Goal: Transaction & Acquisition: Purchase product/service

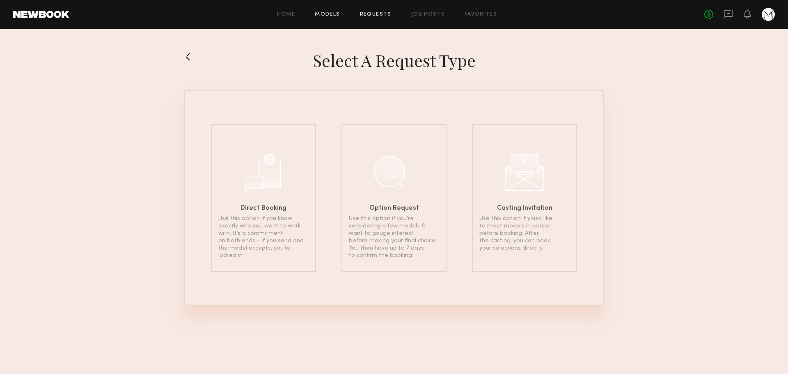
click at [337, 17] on link "Models" at bounding box center [327, 14] width 25 height 5
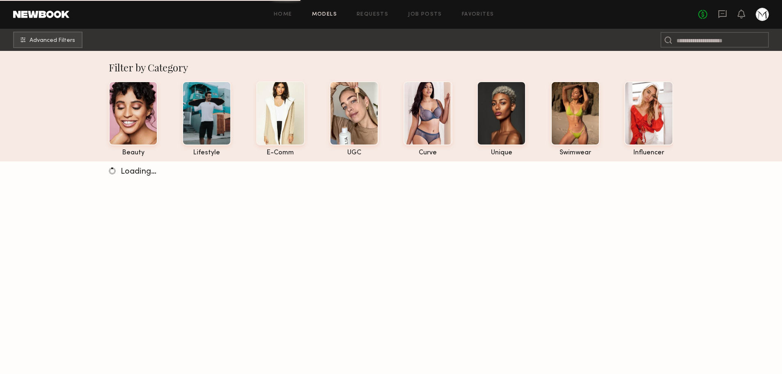
click at [67, 15] on link at bounding box center [41, 14] width 56 height 7
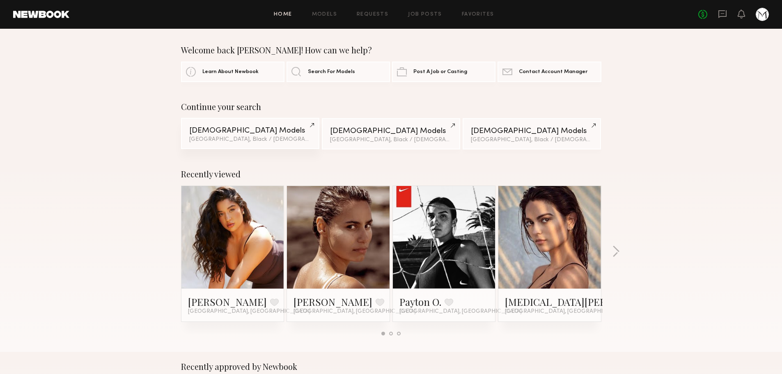
click at [247, 135] on div "Female Models" at bounding box center [250, 131] width 122 height 8
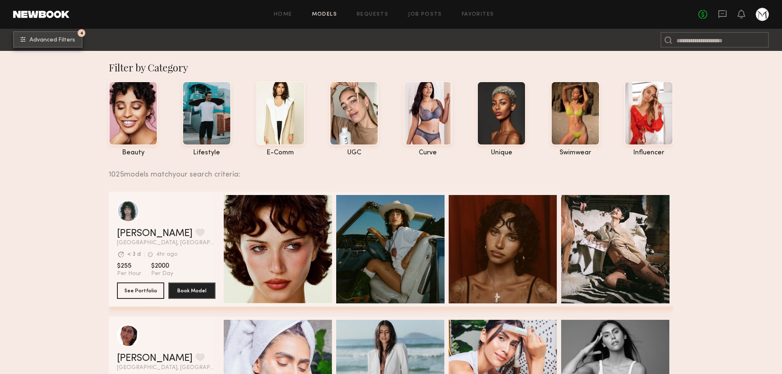
click at [34, 34] on button "4 Advanced Filters" at bounding box center [47, 39] width 69 height 16
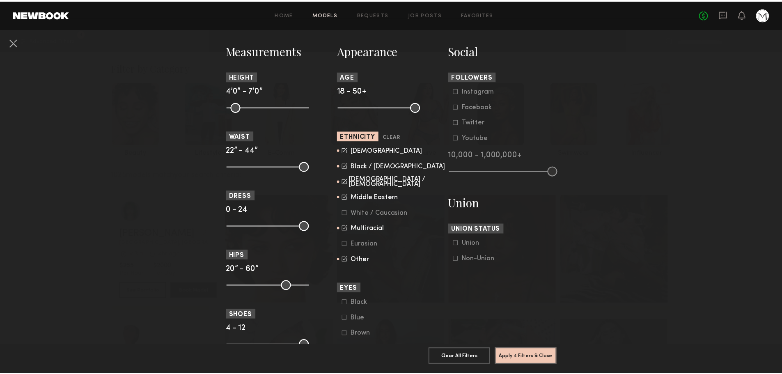
scroll to position [369, 0]
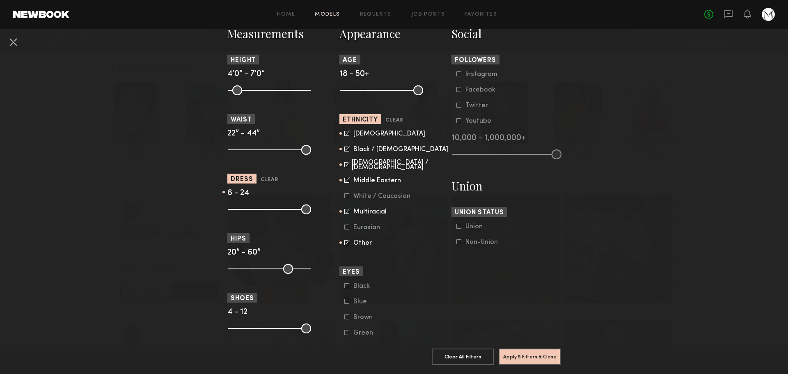
drag, startPoint x: 230, startPoint y: 206, endPoint x: 250, endPoint y: 207, distance: 20.1
type input "*"
click at [250, 207] on input "range" at bounding box center [269, 209] width 83 height 10
click at [525, 353] on button "Apply 5 Filters & Close" at bounding box center [530, 356] width 62 height 16
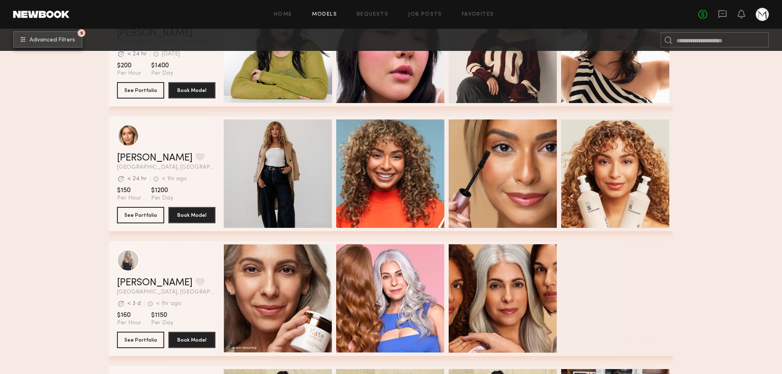
scroll to position [205, 0]
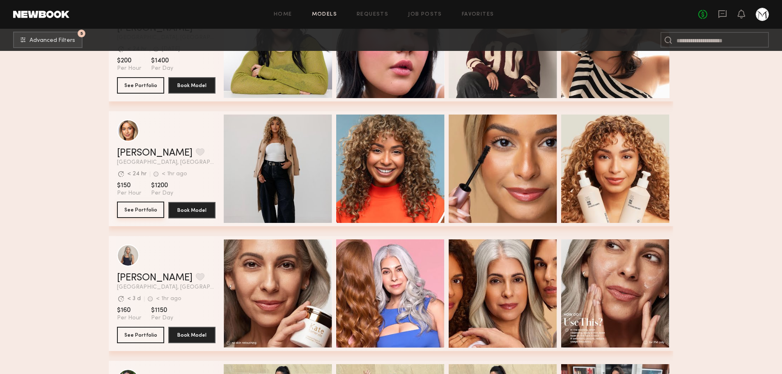
click at [156, 215] on button "See Portfolio" at bounding box center [140, 210] width 47 height 16
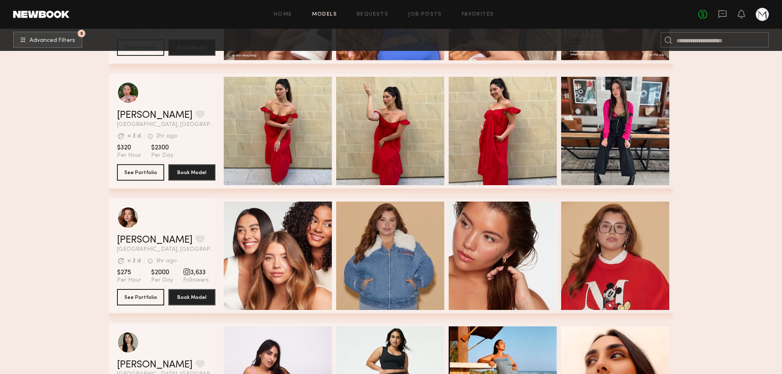
scroll to position [575, 0]
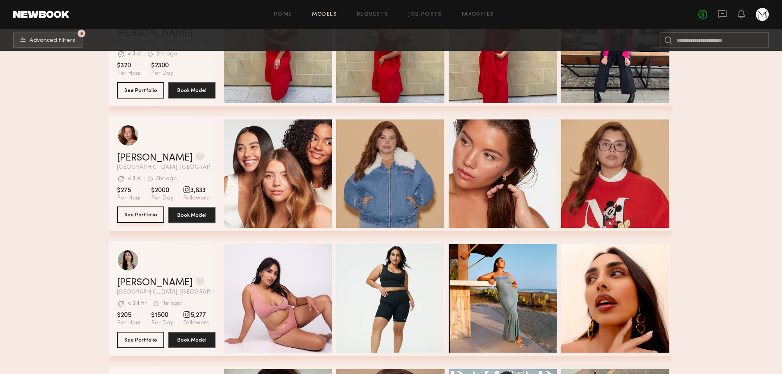
click at [136, 214] on button "See Portfolio" at bounding box center [140, 214] width 47 height 16
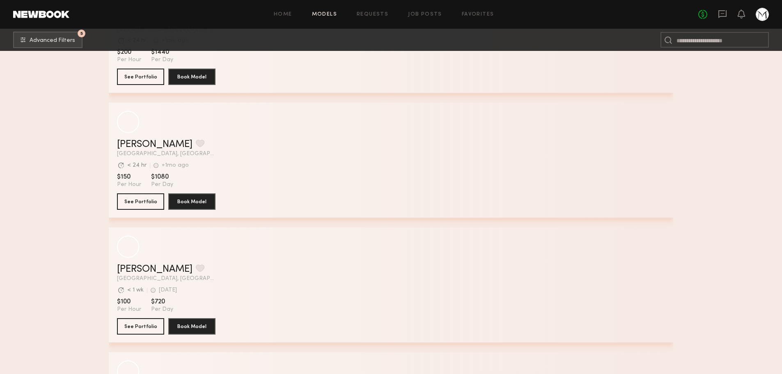
scroll to position [2299, 0]
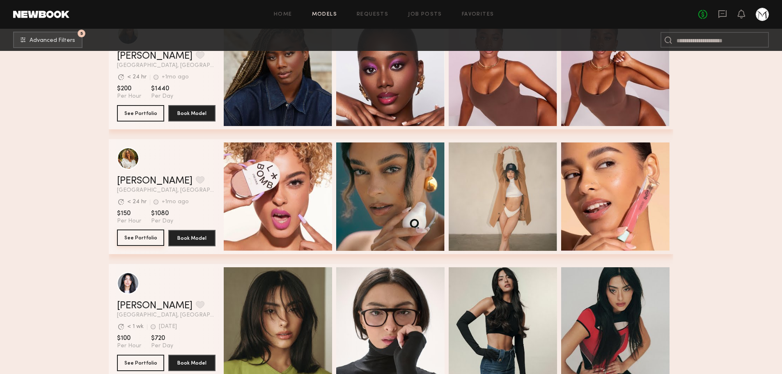
click at [132, 235] on button "See Portfolio" at bounding box center [140, 237] width 47 height 16
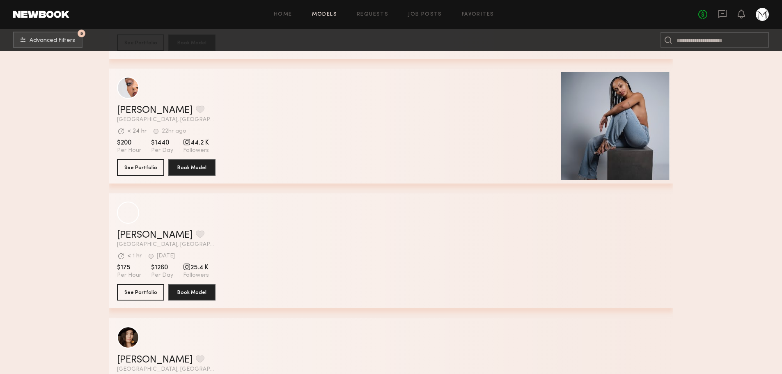
scroll to position [3448, 0]
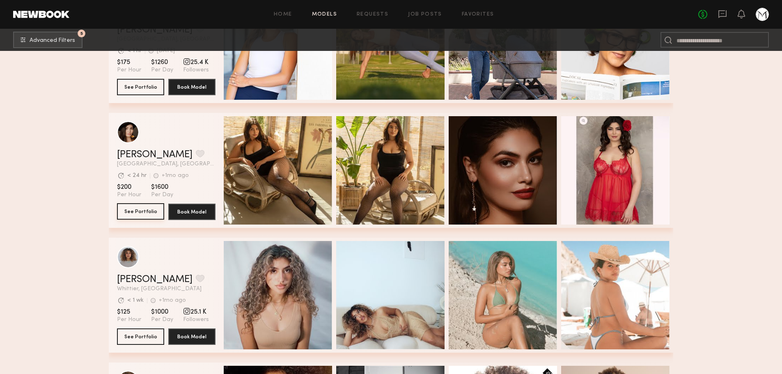
click at [139, 215] on button "See Portfolio" at bounding box center [140, 211] width 47 height 16
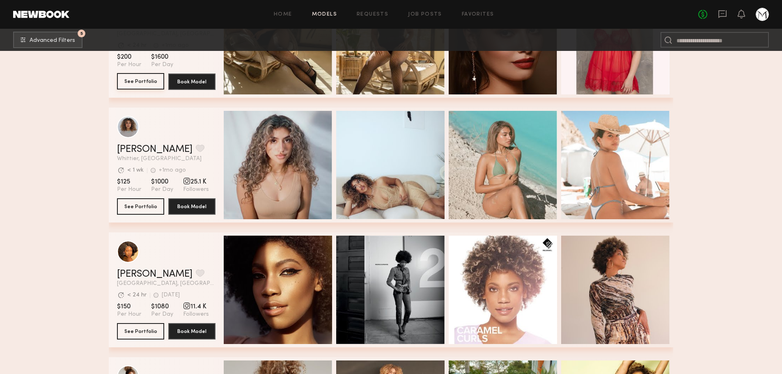
scroll to position [3571, 0]
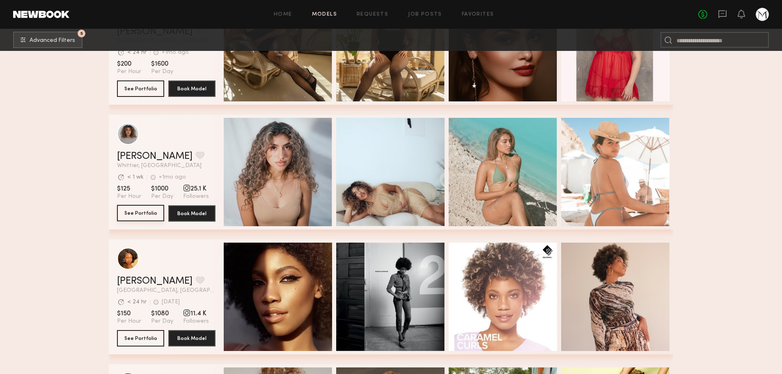
click at [132, 211] on button "See Portfolio" at bounding box center [140, 213] width 47 height 16
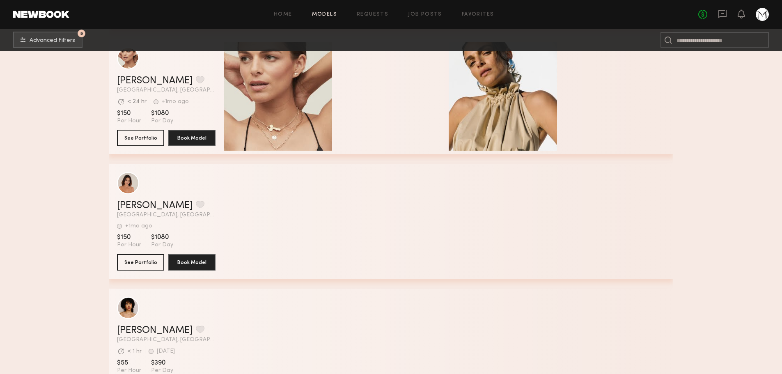
scroll to position [5049, 0]
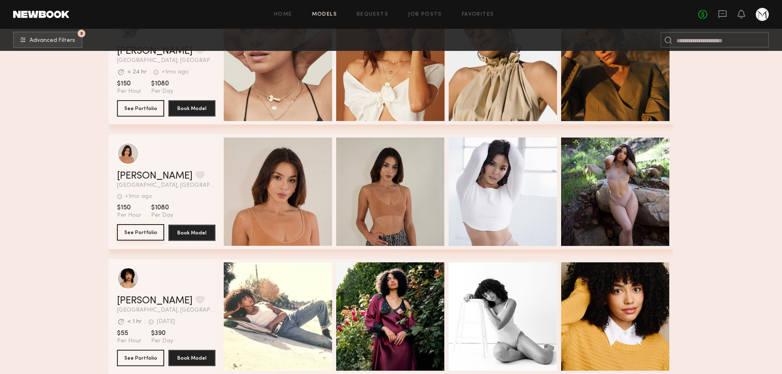
click at [126, 236] on button "See Portfolio" at bounding box center [140, 232] width 47 height 16
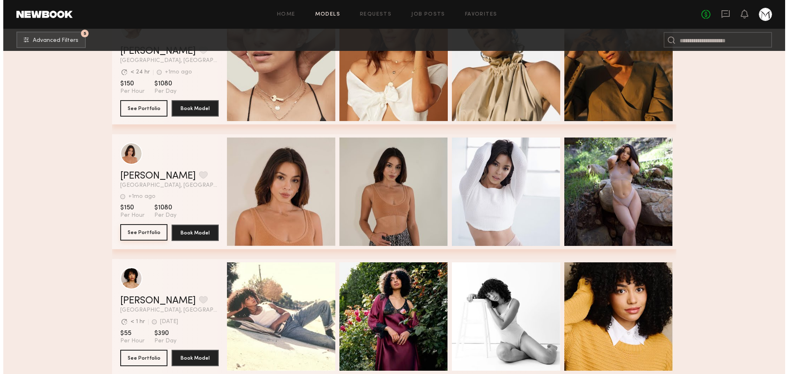
scroll to position [4843, 0]
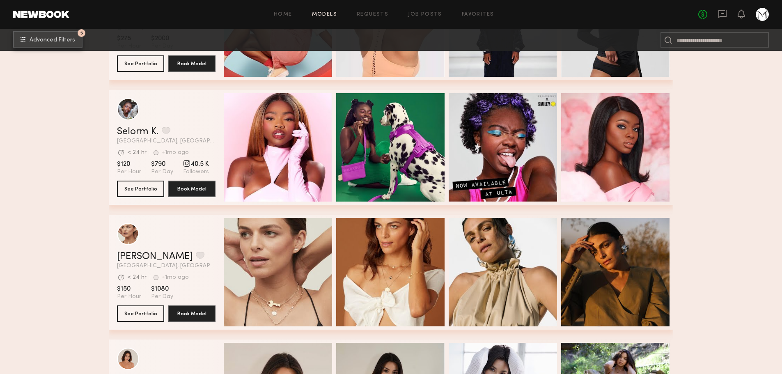
click at [27, 37] on button "5 Advanced Filters" at bounding box center [47, 39] width 69 height 16
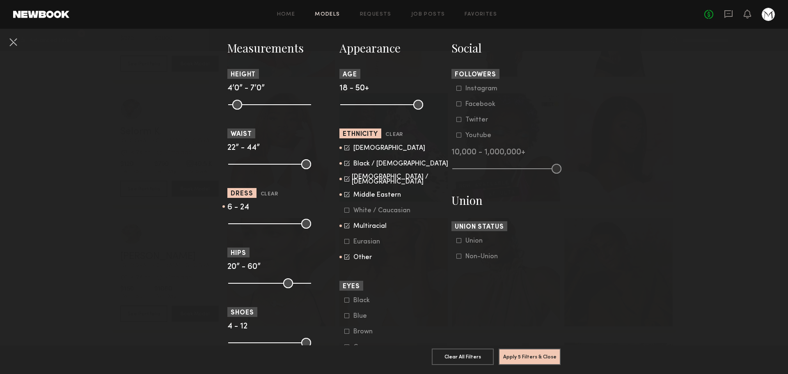
scroll to position [369, 0]
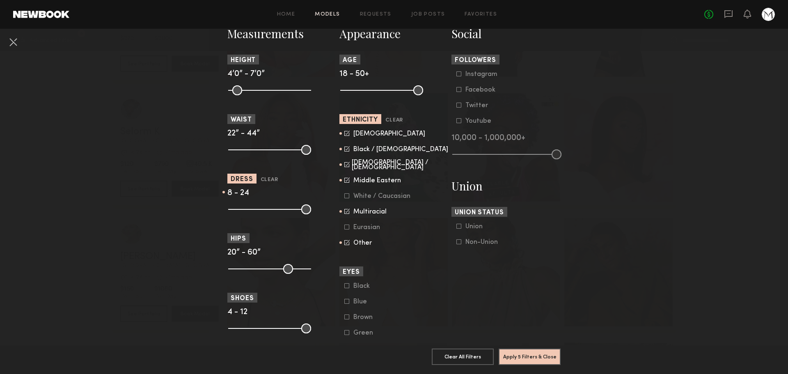
type input "*"
click at [252, 208] on input "range" at bounding box center [269, 209] width 83 height 10
click at [540, 352] on button "Apply 5 Filters & Close" at bounding box center [530, 356] width 62 height 16
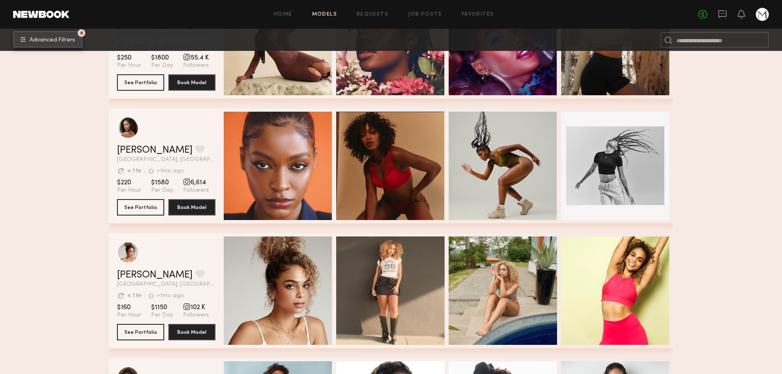
scroll to position [2037, 0]
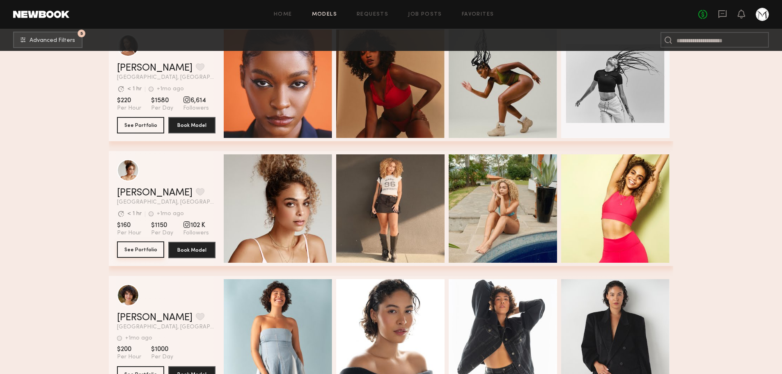
click at [135, 255] on button "See Portfolio" at bounding box center [140, 249] width 47 height 16
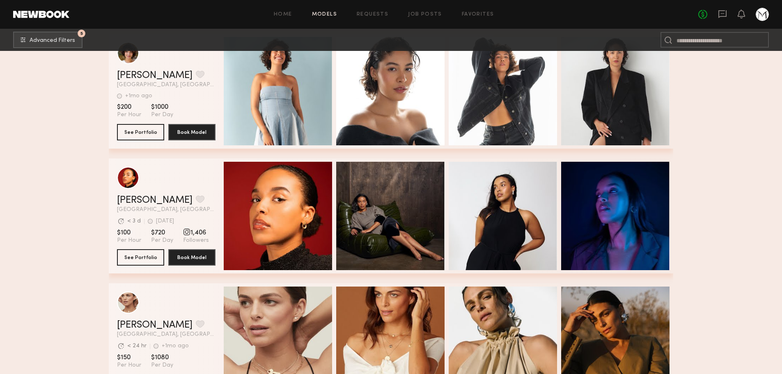
scroll to position [2283, 0]
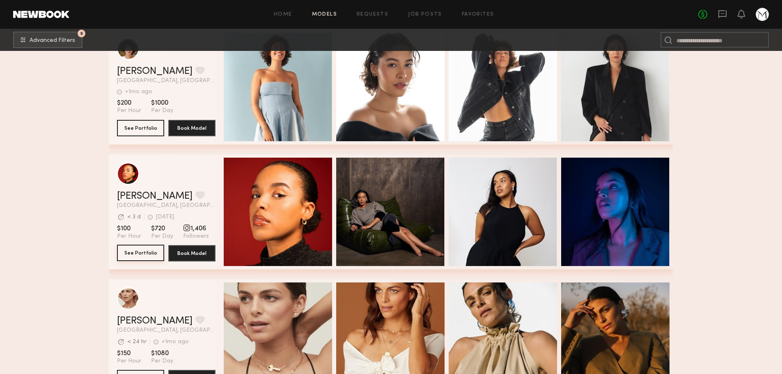
click at [131, 260] on button "See Portfolio" at bounding box center [140, 253] width 47 height 16
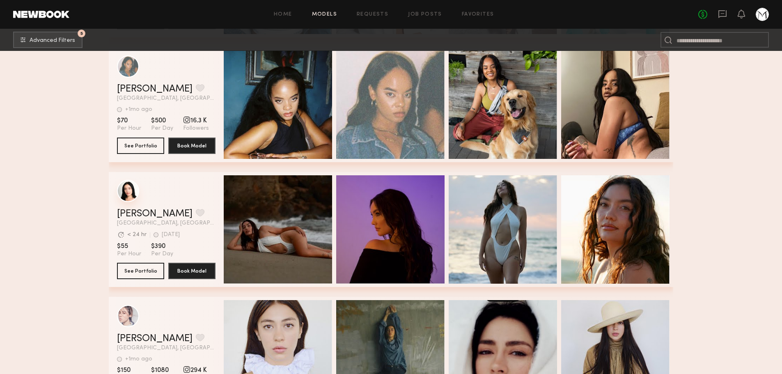
scroll to position [2899, 0]
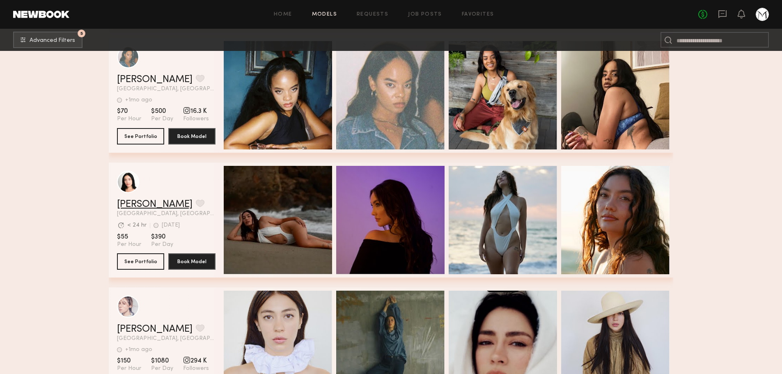
click at [126, 207] on link "Jackie B." at bounding box center [155, 204] width 76 height 10
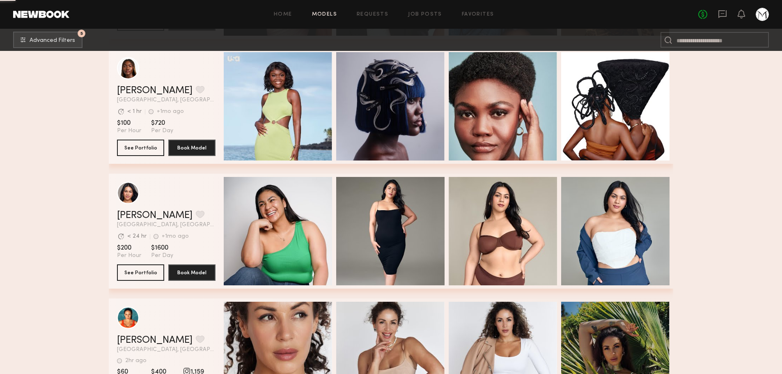
scroll to position [4089, 0]
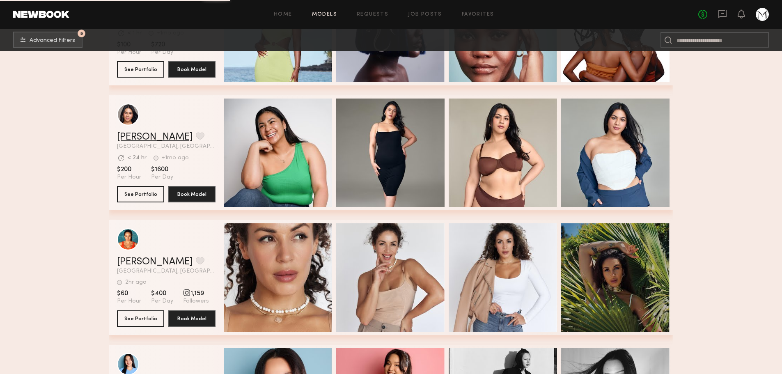
click at [144, 140] on link "Francesca L." at bounding box center [155, 137] width 76 height 10
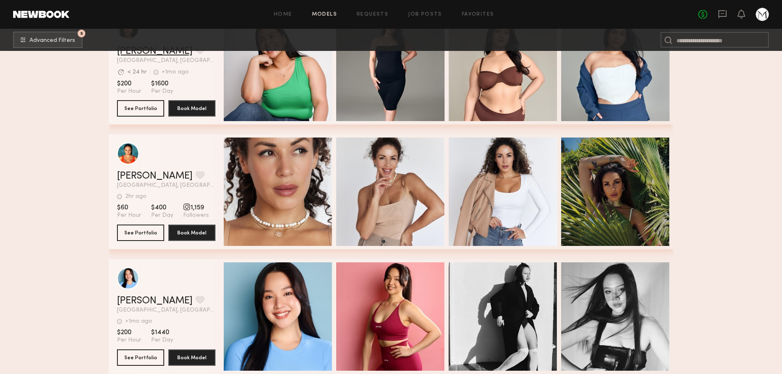
scroll to position [4295, 0]
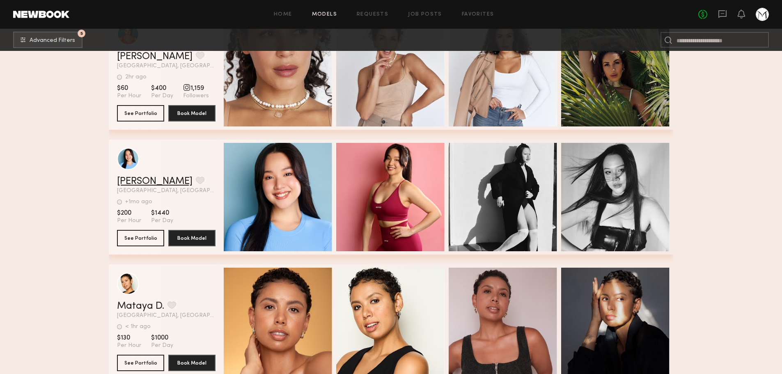
click at [148, 184] on link "Winnie W." at bounding box center [155, 181] width 76 height 10
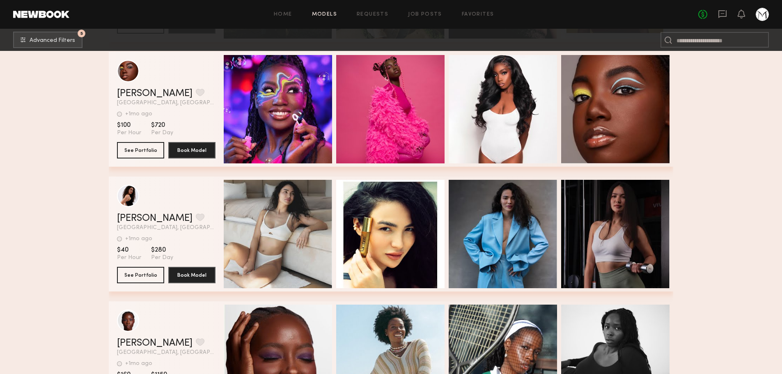
scroll to position [5074, 0]
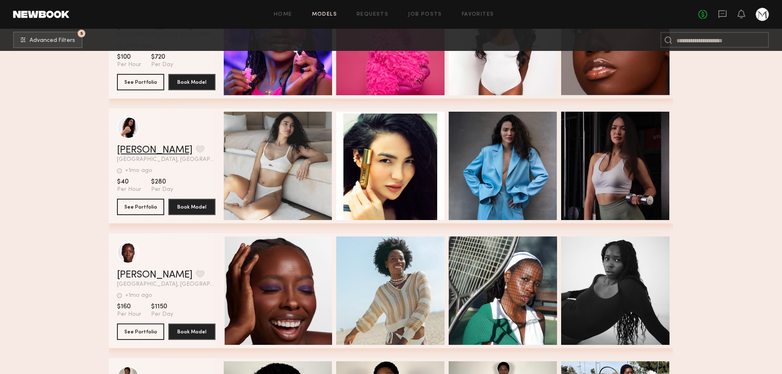
click at [141, 151] on link "Regina B." at bounding box center [155, 150] width 76 height 10
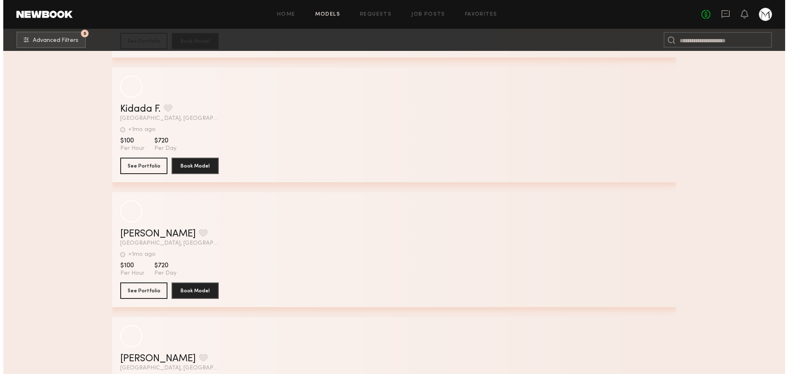
scroll to position [10028, 0]
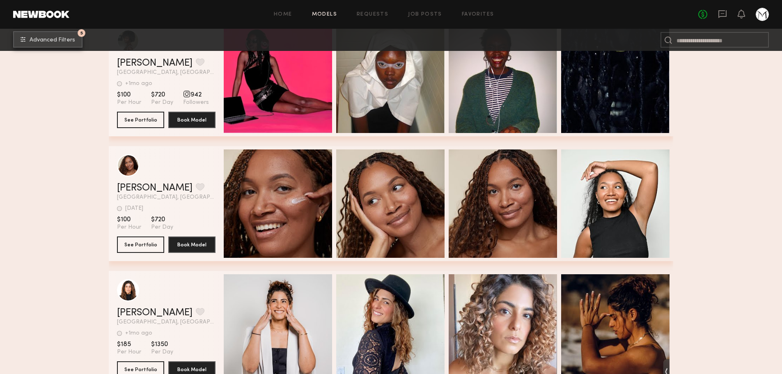
click at [58, 33] on button "5 Advanced Filters" at bounding box center [47, 39] width 69 height 16
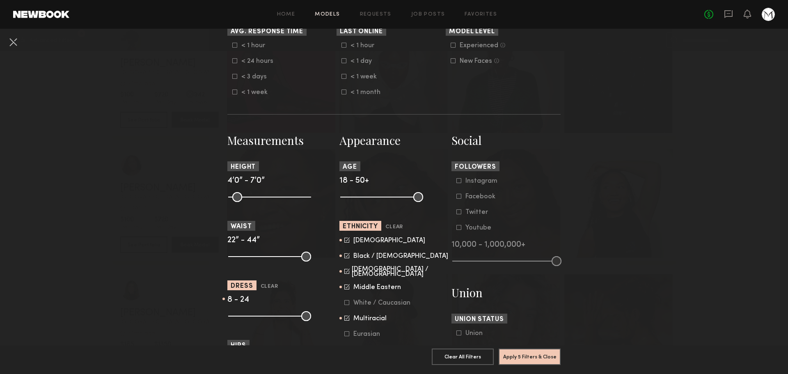
scroll to position [369, 0]
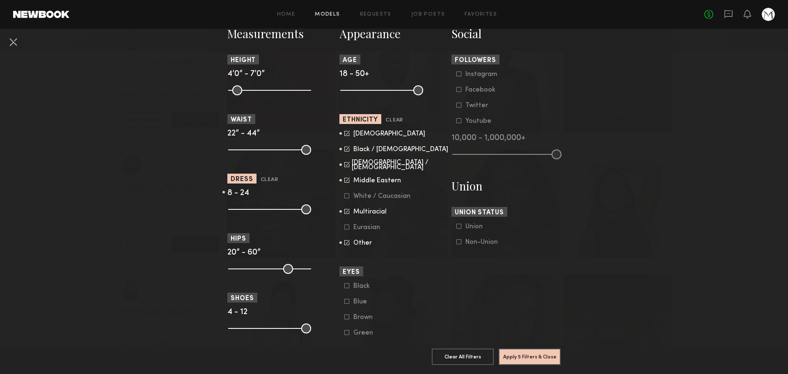
drag, startPoint x: 346, startPoint y: 144, endPoint x: 342, endPoint y: 148, distance: 5.2
click at [344, 147] on form "Asian Black / African American Hispanic / Latino Middle Eastern White / Caucasi…" at bounding box center [396, 188] width 104 height 117
click at [344, 149] on icon at bounding box center [346, 148] width 5 height 5
drag, startPoint x: 343, startPoint y: 163, endPoint x: 344, endPoint y: 169, distance: 6.2
click at [344, 162] on icon at bounding box center [346, 164] width 5 height 5
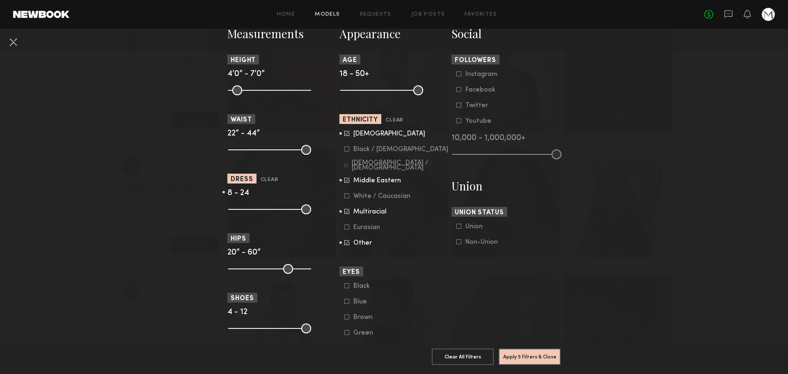
click at [344, 177] on icon at bounding box center [346, 179] width 5 height 5
click at [344, 208] on common-framework-checkbox "Multiracial" at bounding box center [396, 211] width 104 height 7
click at [344, 210] on icon at bounding box center [346, 211] width 5 height 5
click at [344, 244] on icon at bounding box center [346, 242] width 5 height 5
drag, startPoint x: 258, startPoint y: 206, endPoint x: 244, endPoint y: 207, distance: 13.6
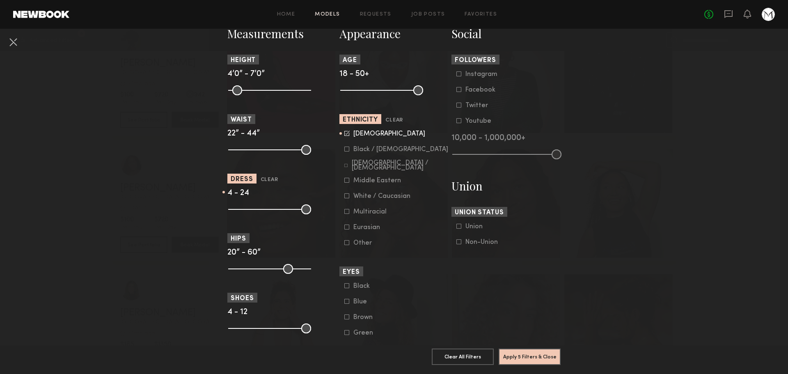
type input "*"
click at [244, 207] on input "range" at bounding box center [269, 209] width 83 height 10
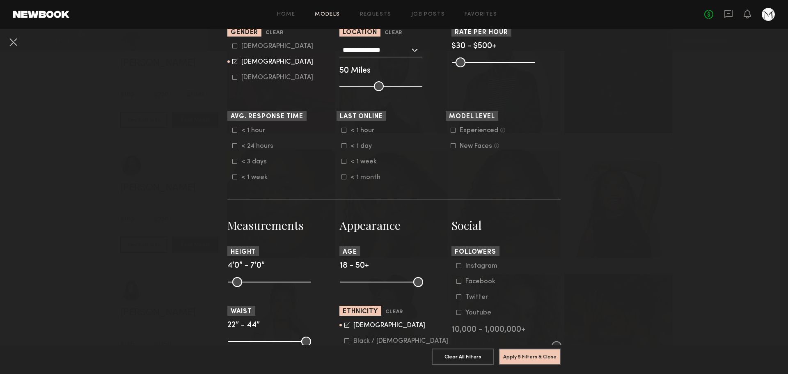
scroll to position [328, 0]
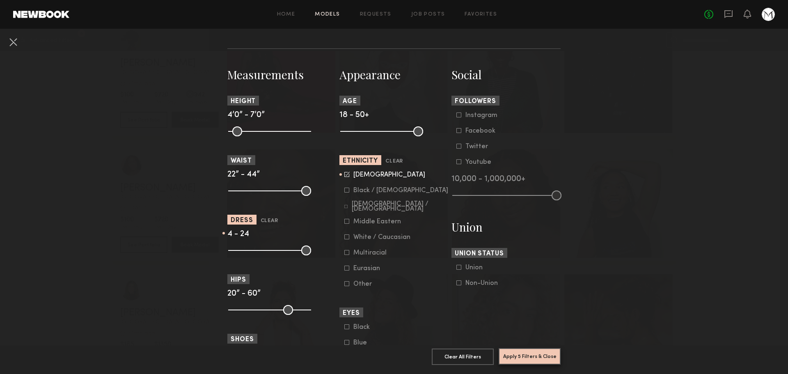
click at [548, 349] on button "Apply 5 Filters & Close" at bounding box center [530, 356] width 62 height 16
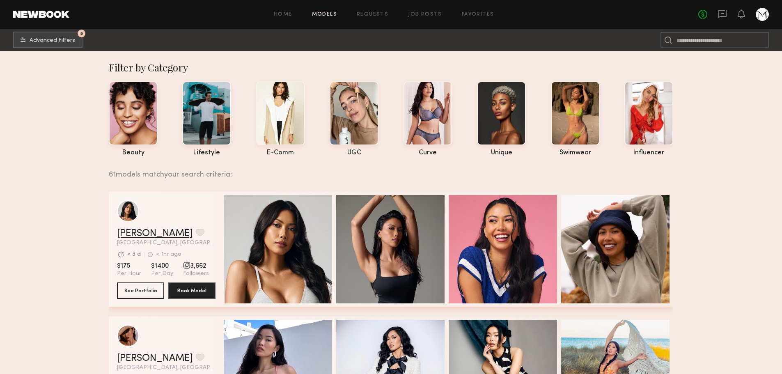
click at [145, 236] on link "Ericka B." at bounding box center [155, 234] width 76 height 10
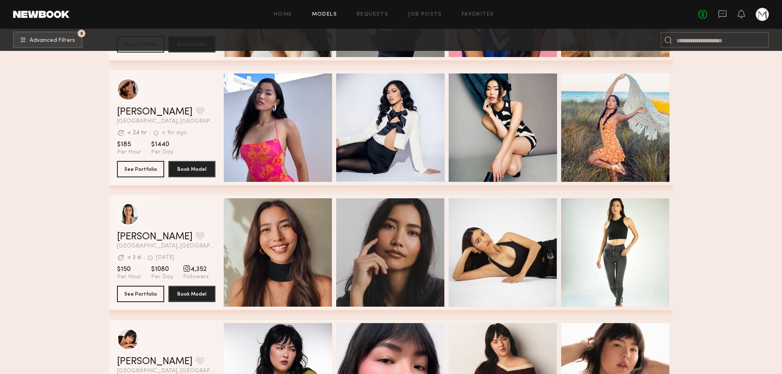
scroll to position [369, 0]
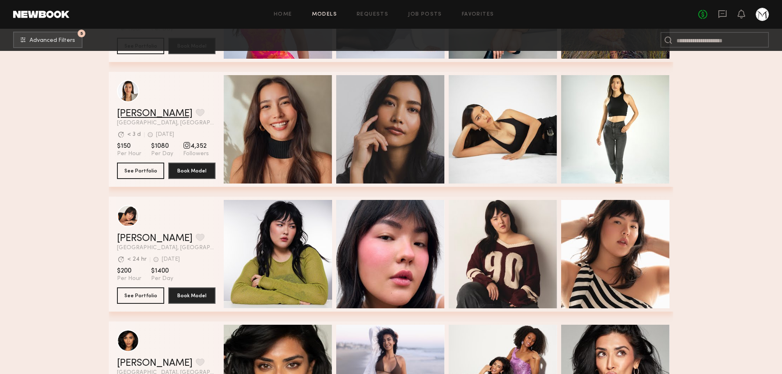
click at [133, 115] on link "Arisa N." at bounding box center [155, 114] width 76 height 10
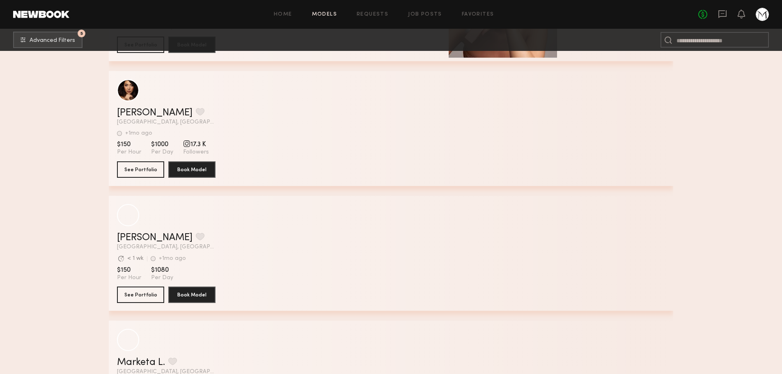
scroll to position [2381, 0]
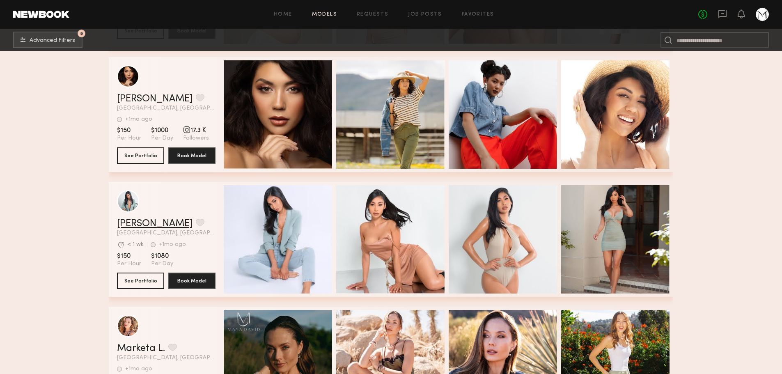
click at [140, 225] on link "Ruby S." at bounding box center [155, 224] width 76 height 10
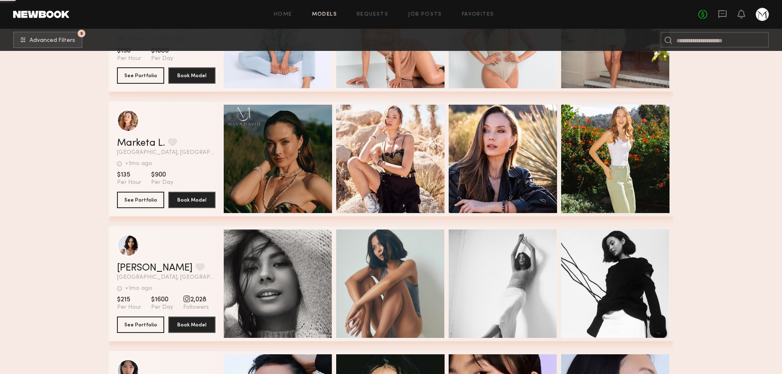
scroll to position [2463, 0]
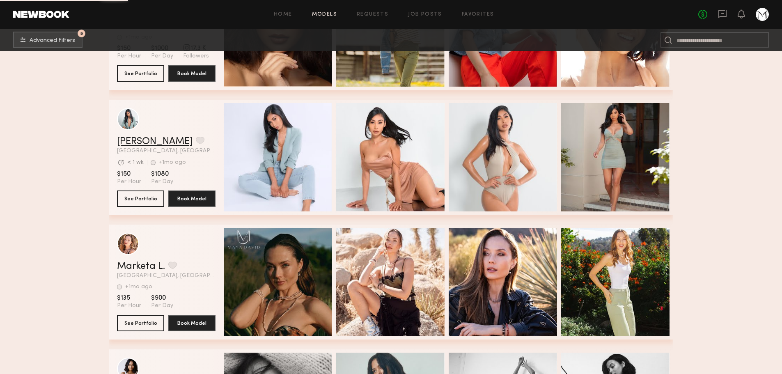
click at [133, 147] on link "Ruby S." at bounding box center [155, 142] width 76 height 10
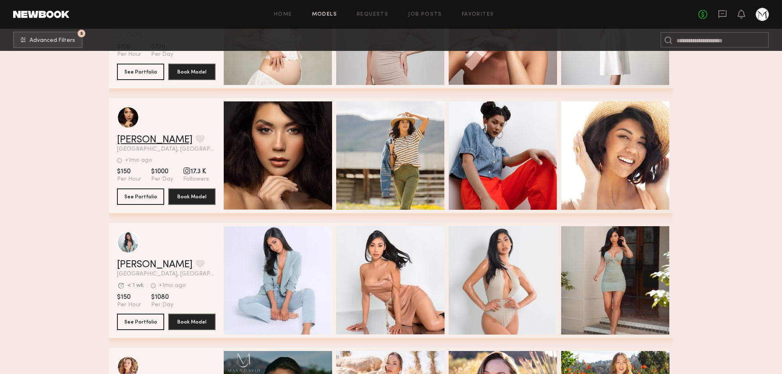
click at [148, 142] on link "Sabrina W." at bounding box center [155, 140] width 76 height 10
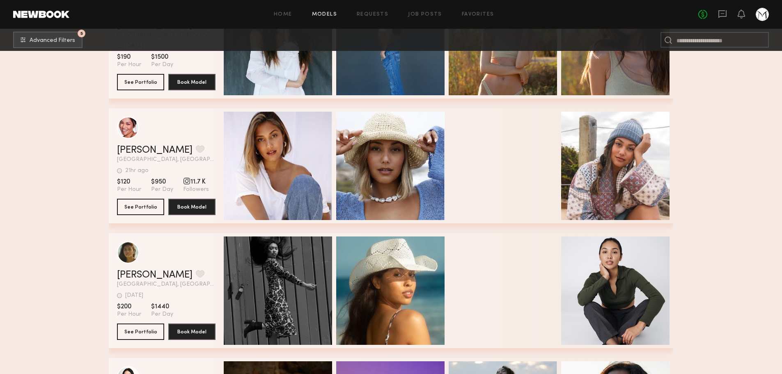
scroll to position [3078, 0]
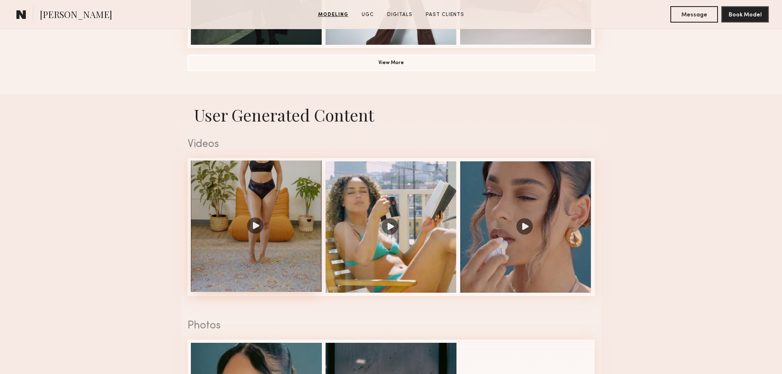
scroll to position [780, 0]
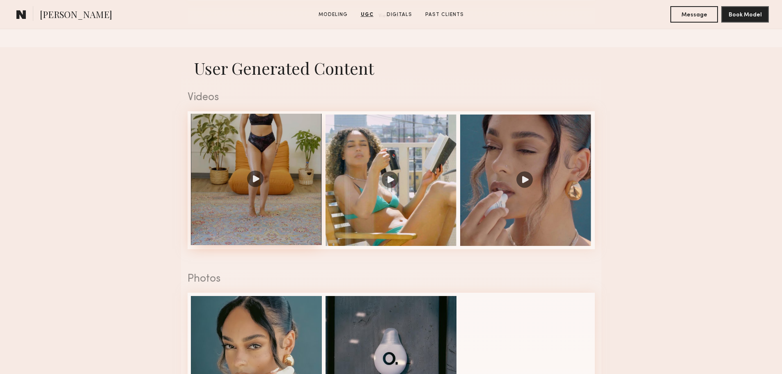
click at [255, 183] on div at bounding box center [256, 179] width 131 height 131
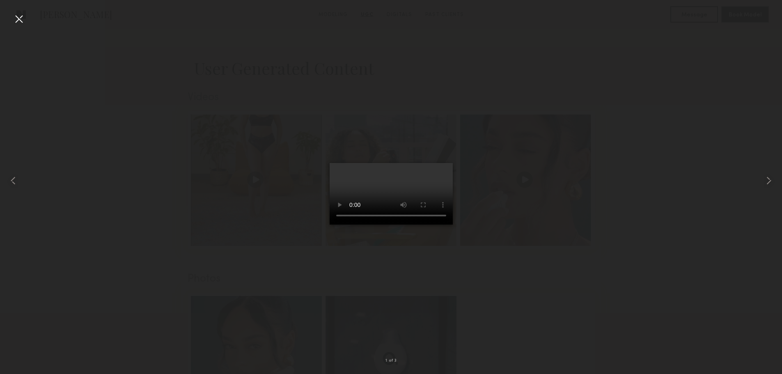
click at [155, 204] on div at bounding box center [391, 180] width 782 height 335
click at [18, 15] on div at bounding box center [18, 18] width 13 height 13
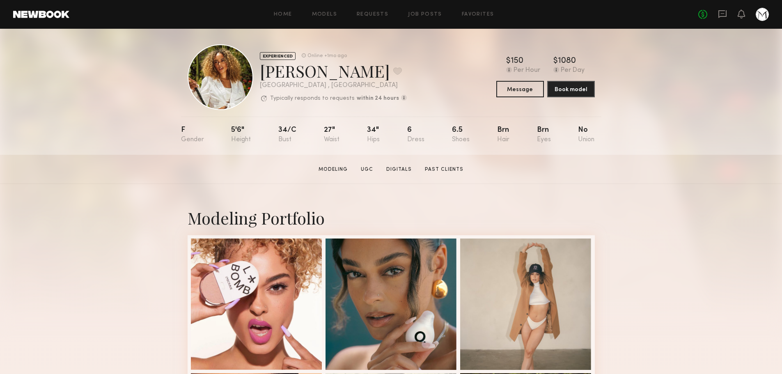
scroll to position [0, 0]
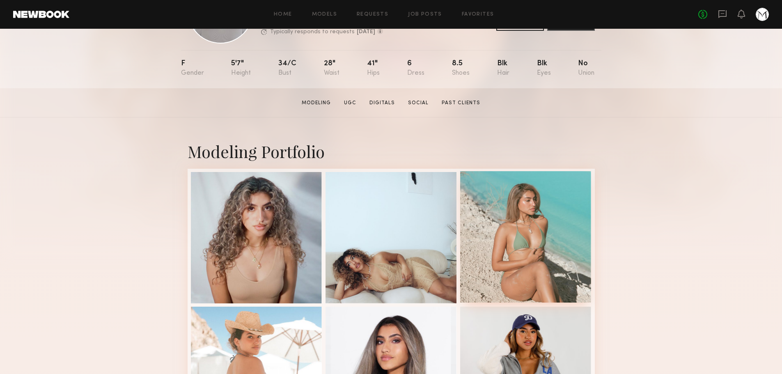
scroll to position [164, 0]
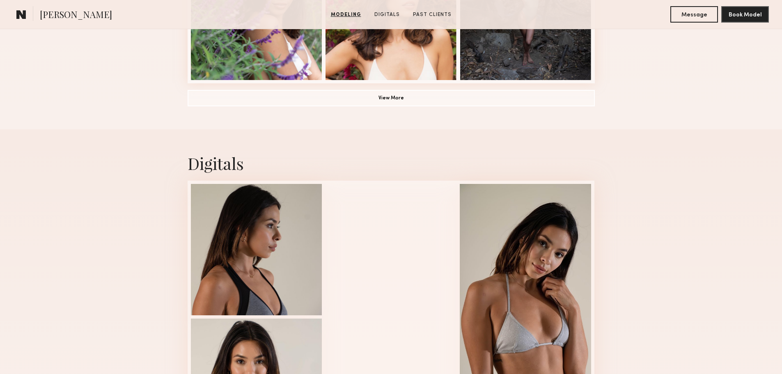
scroll to position [493, 0]
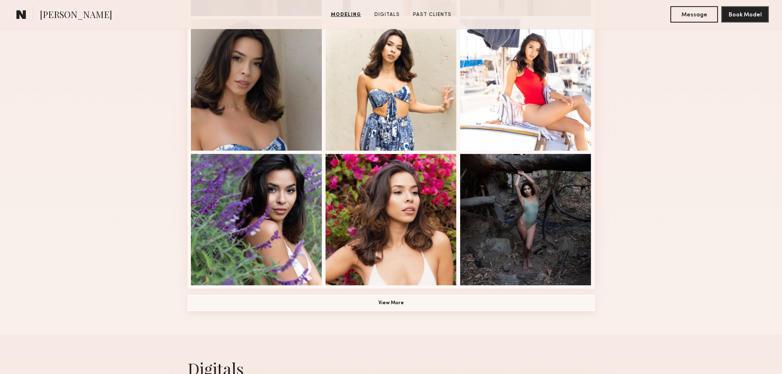
click at [309, 307] on button "View More" at bounding box center [391, 303] width 407 height 16
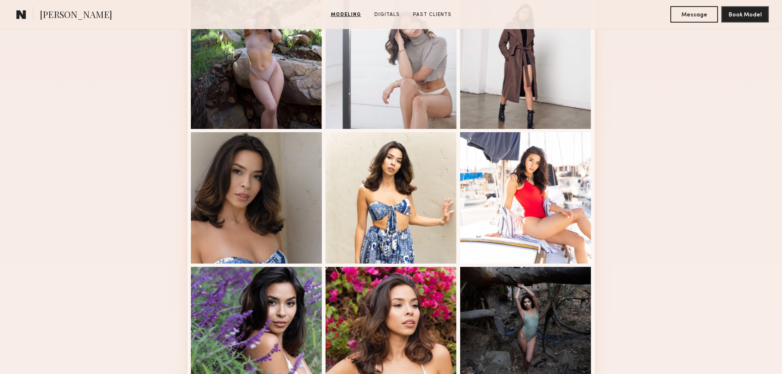
scroll to position [205, 0]
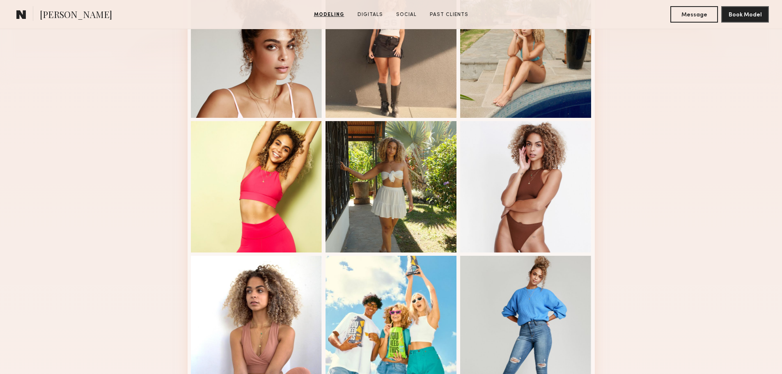
scroll to position [246, 0]
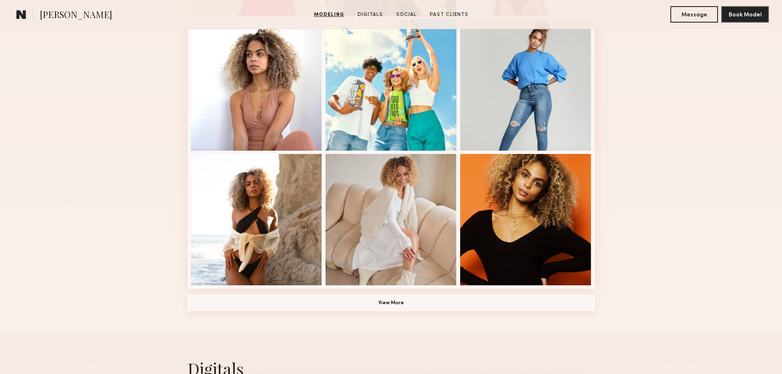
click at [368, 307] on button "View More" at bounding box center [391, 303] width 407 height 16
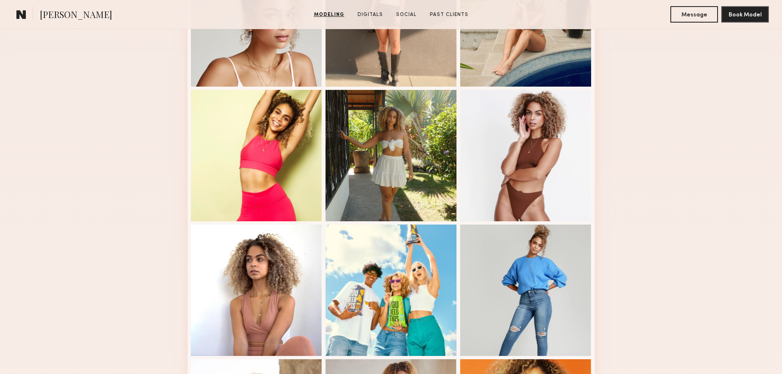
scroll to position [0, 0]
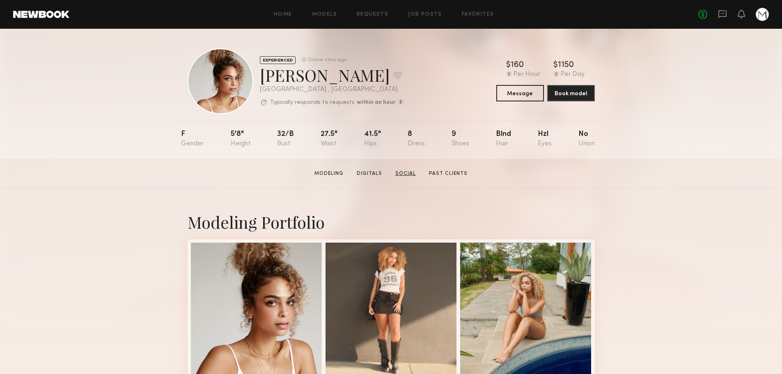
click at [407, 173] on link "Social" at bounding box center [405, 173] width 27 height 7
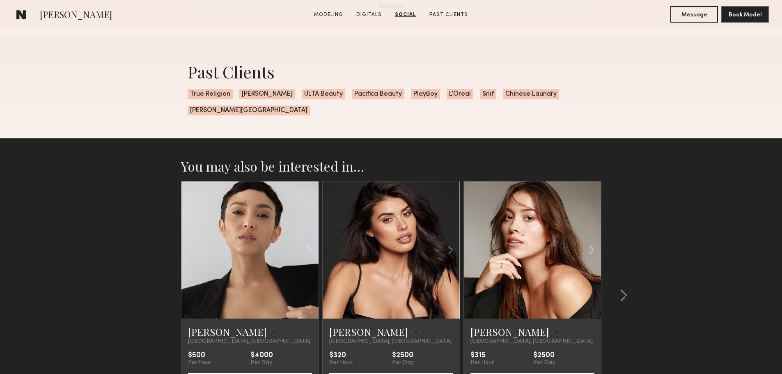
scroll to position [2113, 0]
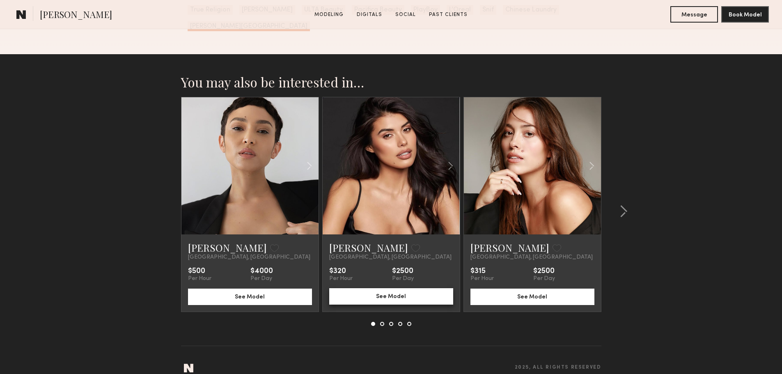
click at [404, 288] on button "See Model" at bounding box center [391, 296] width 124 height 16
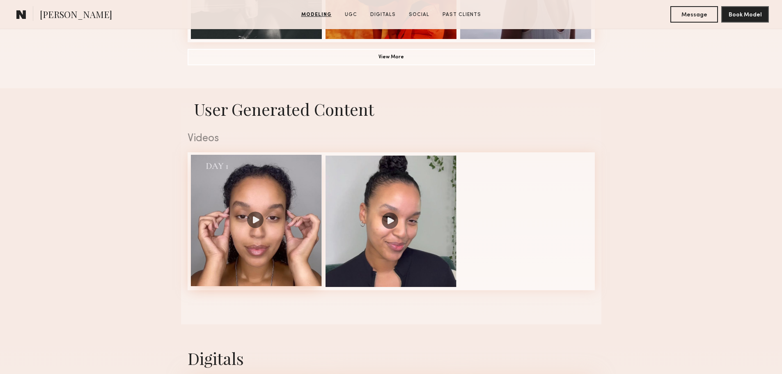
scroll to position [575, 0]
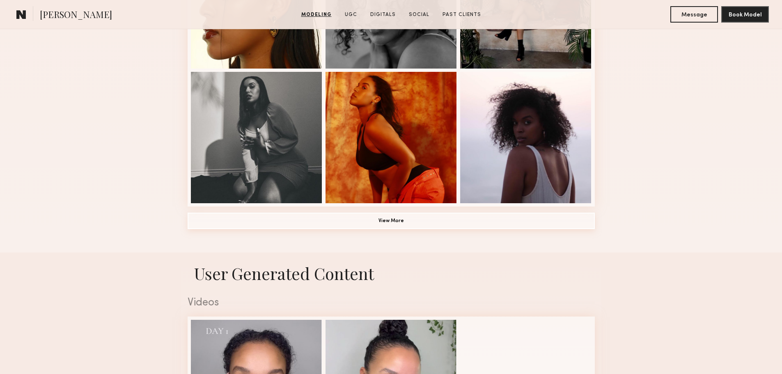
click at [379, 227] on button "View More" at bounding box center [391, 221] width 407 height 16
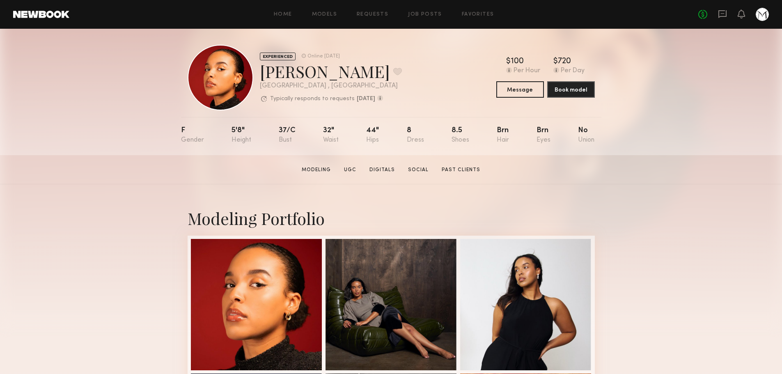
scroll to position [0, 0]
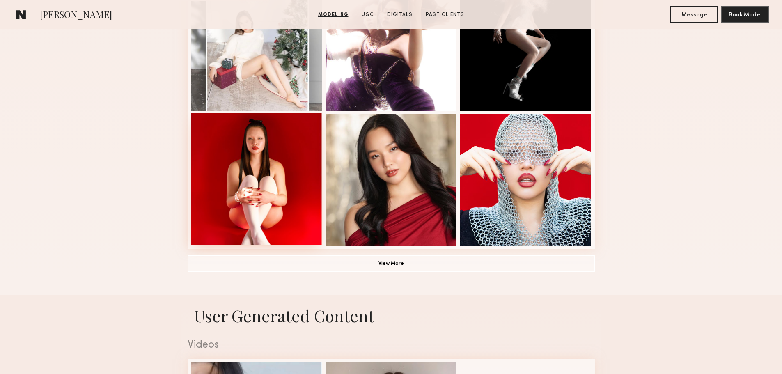
scroll to position [534, 0]
